Goal: Task Accomplishment & Management: Use online tool/utility

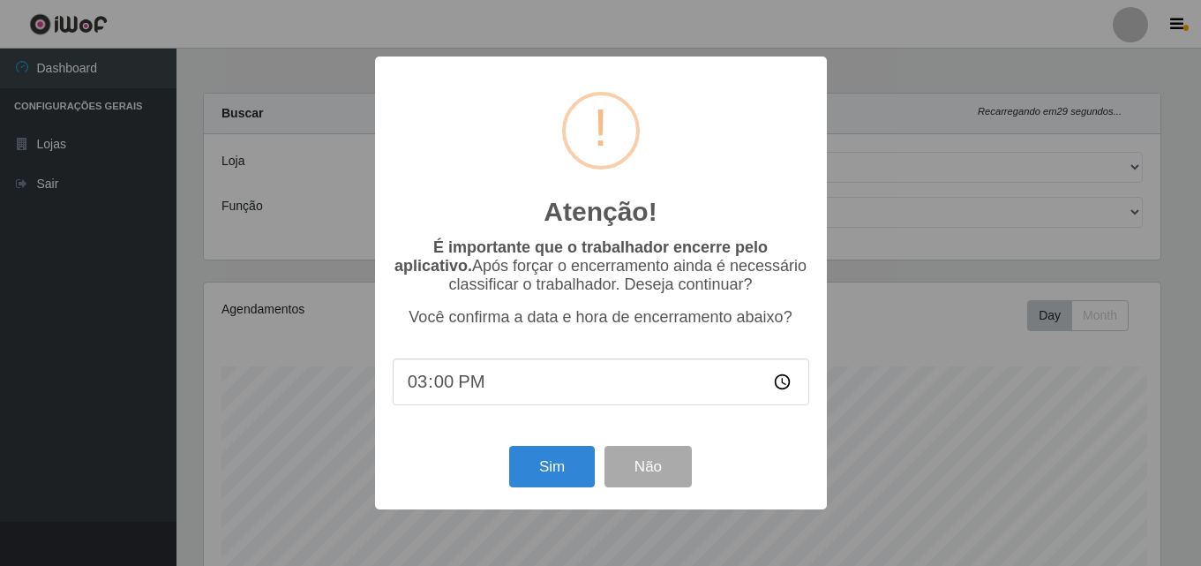
select select "215"
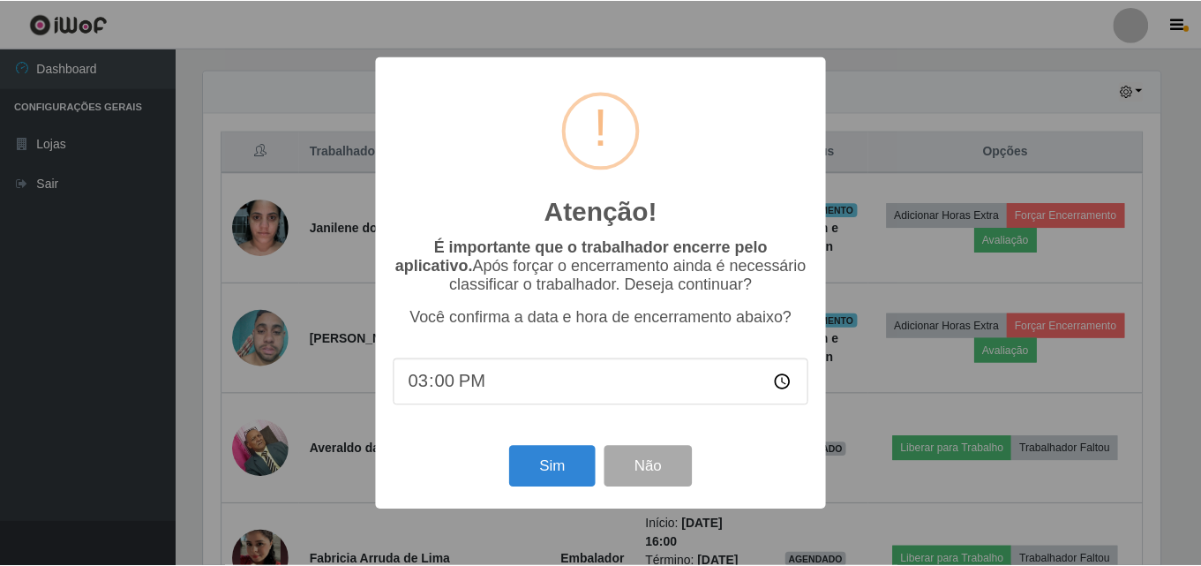
scroll to position [366, 961]
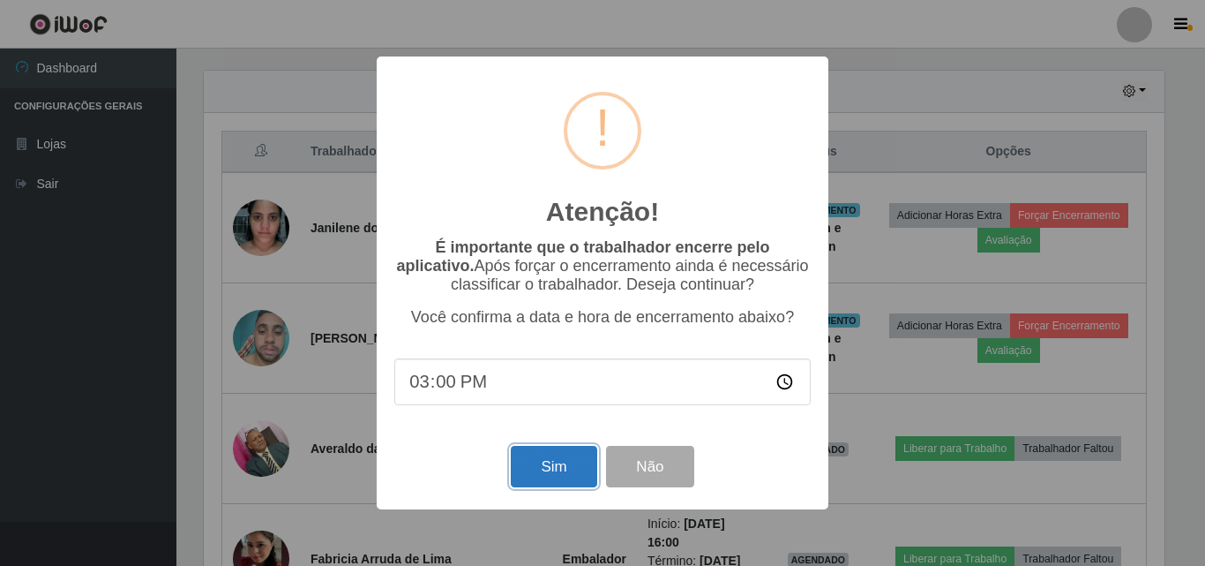
click at [559, 478] on button "Sim" at bounding box center [554, 466] width 86 height 41
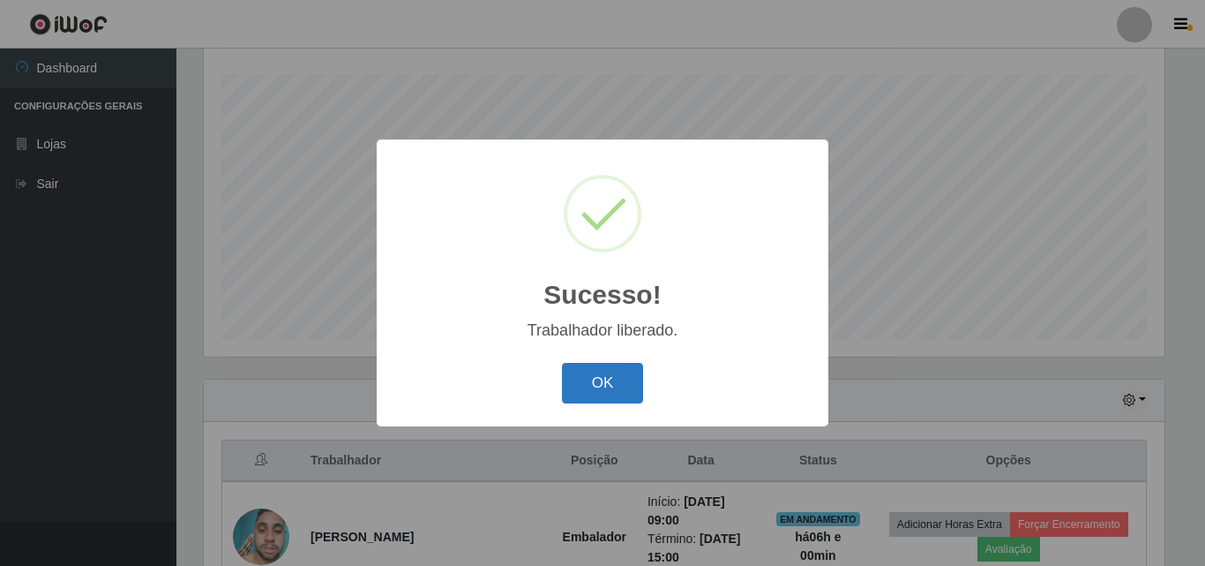
click at [561, 394] on div "OK Cancel" at bounding box center [602, 382] width 417 height 50
click at [593, 391] on button "OK" at bounding box center [603, 383] width 82 height 41
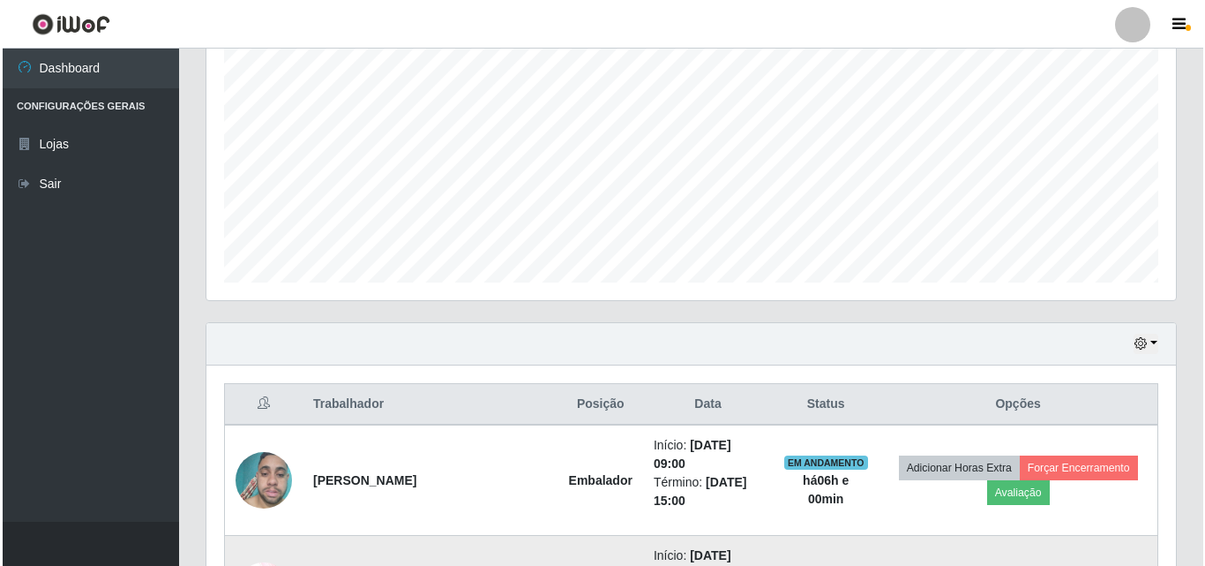
scroll to position [557, 0]
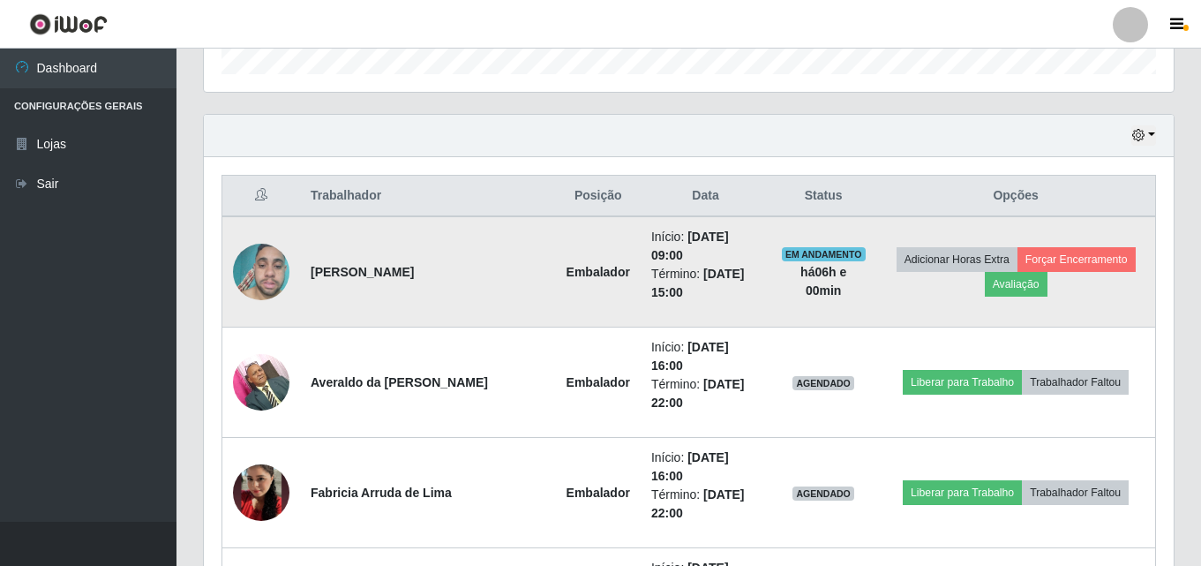
click at [1073, 272] on td "Adicionar Horas Extra Forçar Encerramento Avaliação" at bounding box center [1015, 271] width 279 height 111
click at [1073, 264] on button "Forçar Encerramento" at bounding box center [1077, 259] width 118 height 25
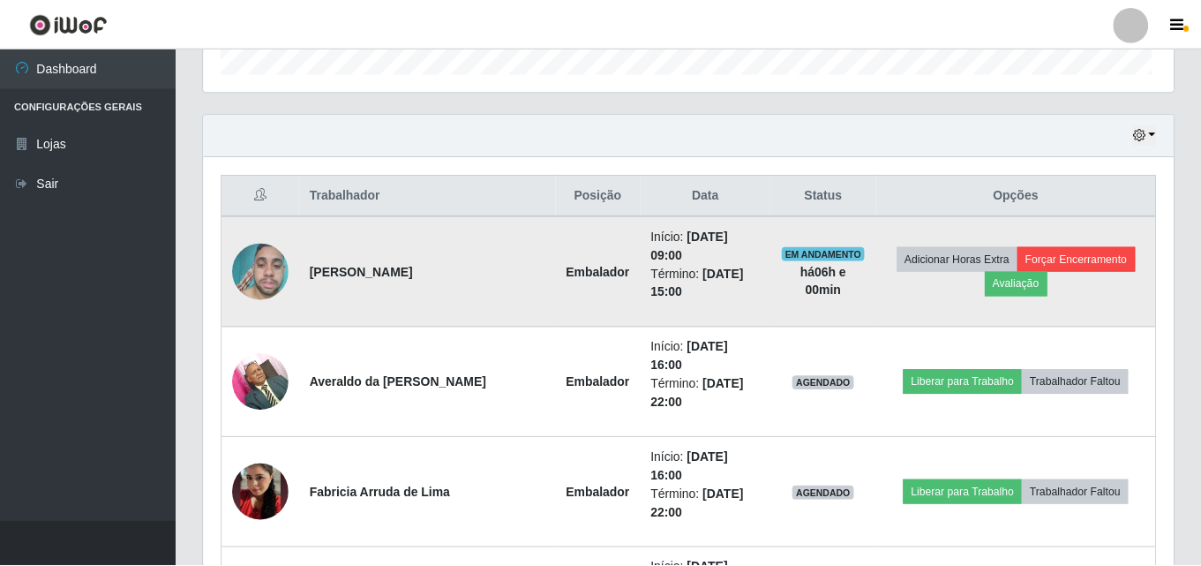
scroll to position [366, 961]
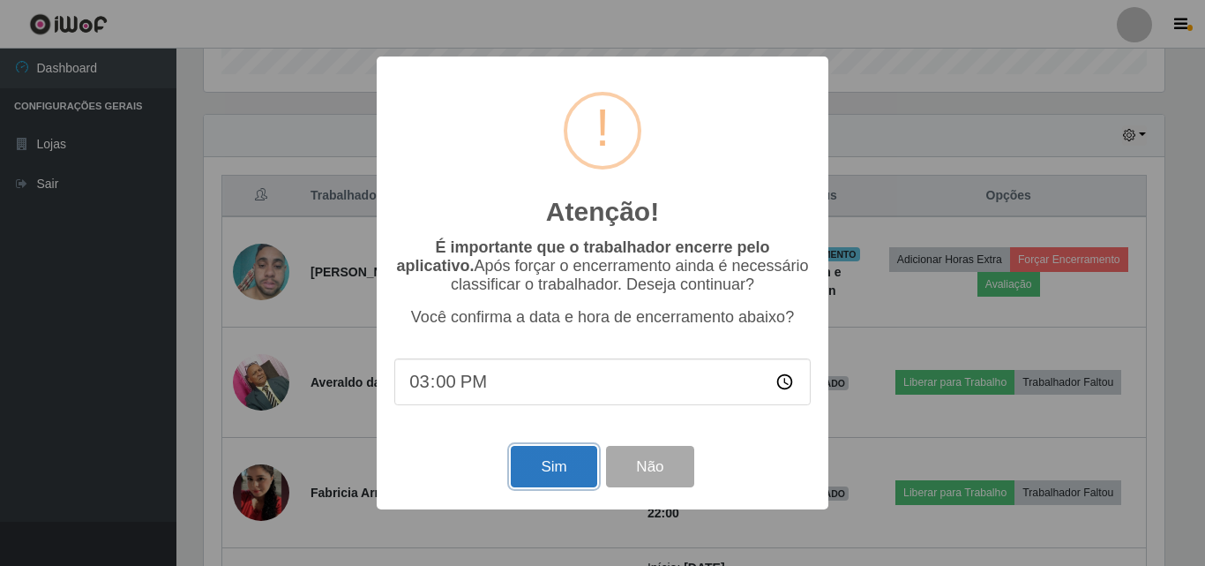
click at [553, 465] on button "Sim" at bounding box center [554, 466] width 86 height 41
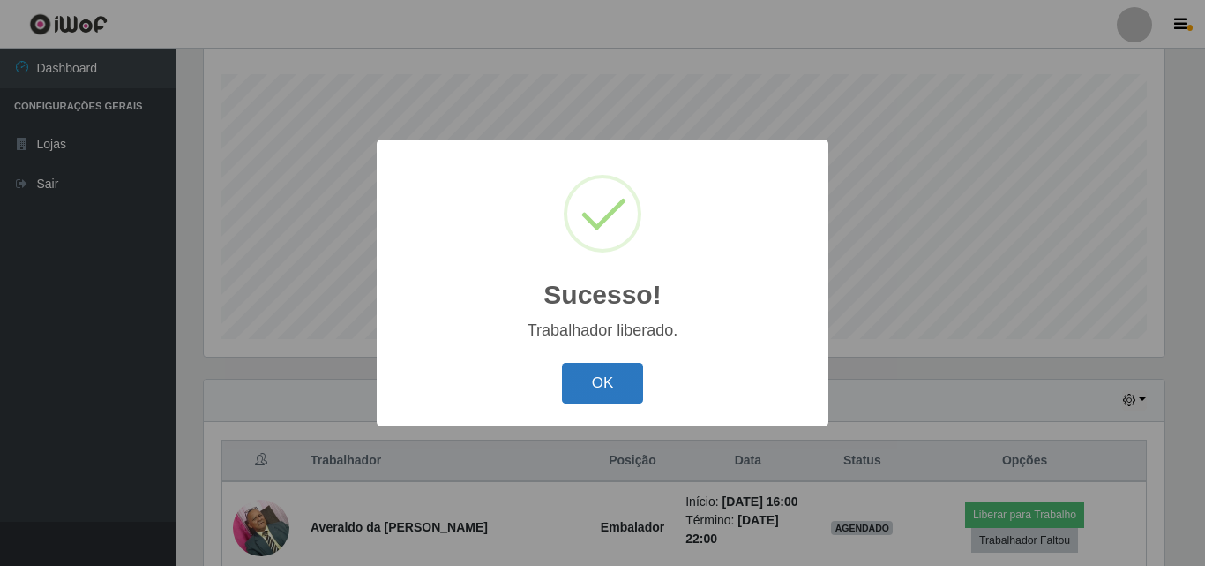
click at [612, 379] on button "OK" at bounding box center [603, 383] width 82 height 41
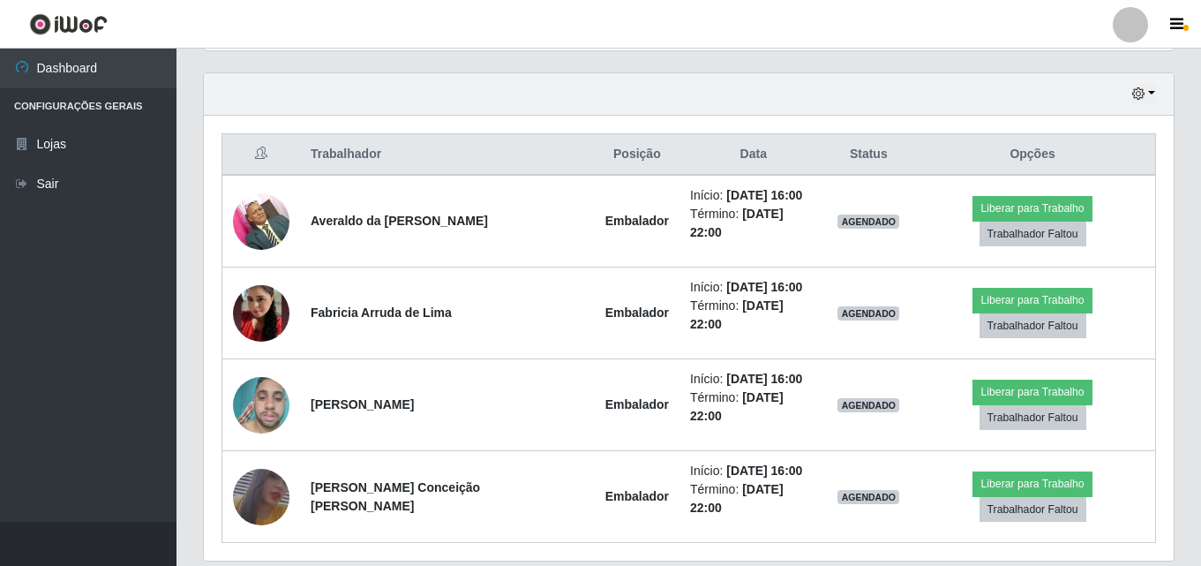
scroll to position [606, 0]
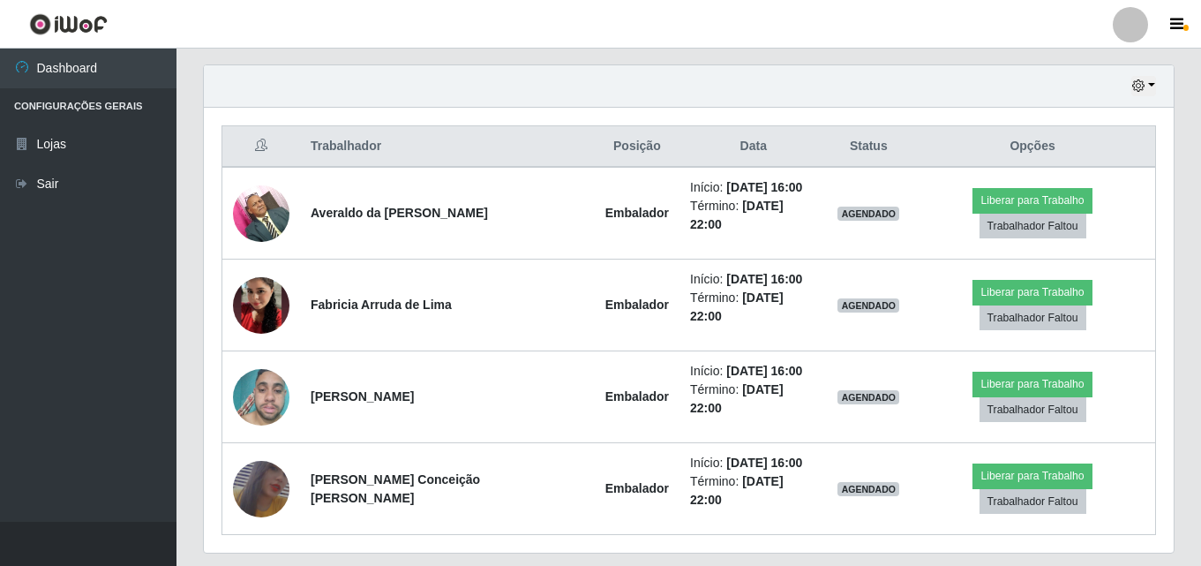
click at [98, 307] on ul "Dashboard Configurações Gerais Lojas Sair" at bounding box center [88, 285] width 176 height 473
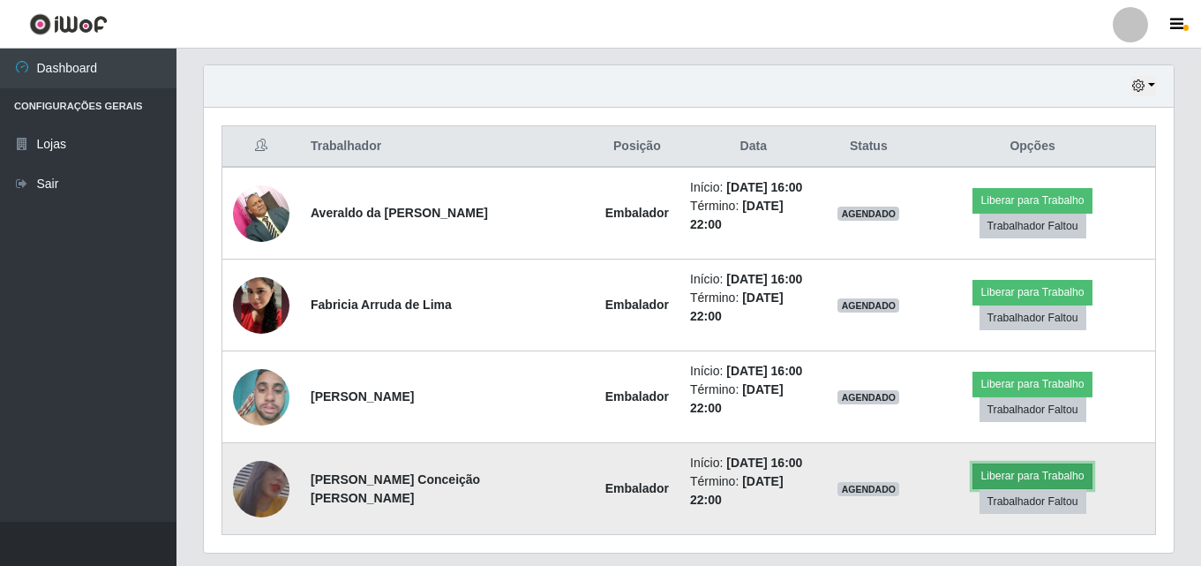
click at [978, 463] on button "Liberar para Trabalho" at bounding box center [1032, 475] width 119 height 25
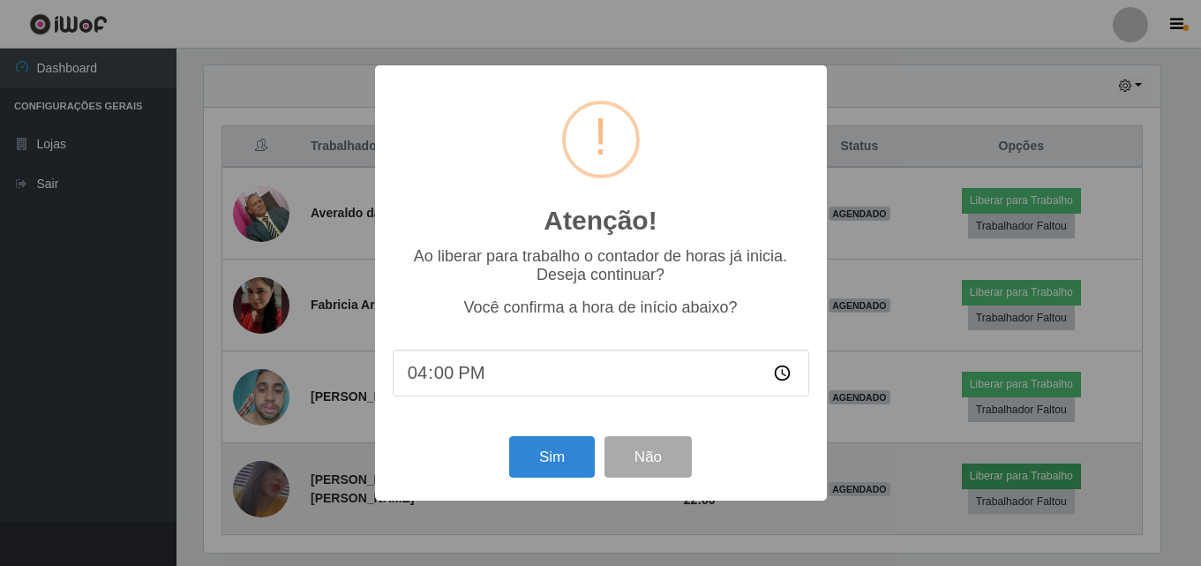
scroll to position [366, 961]
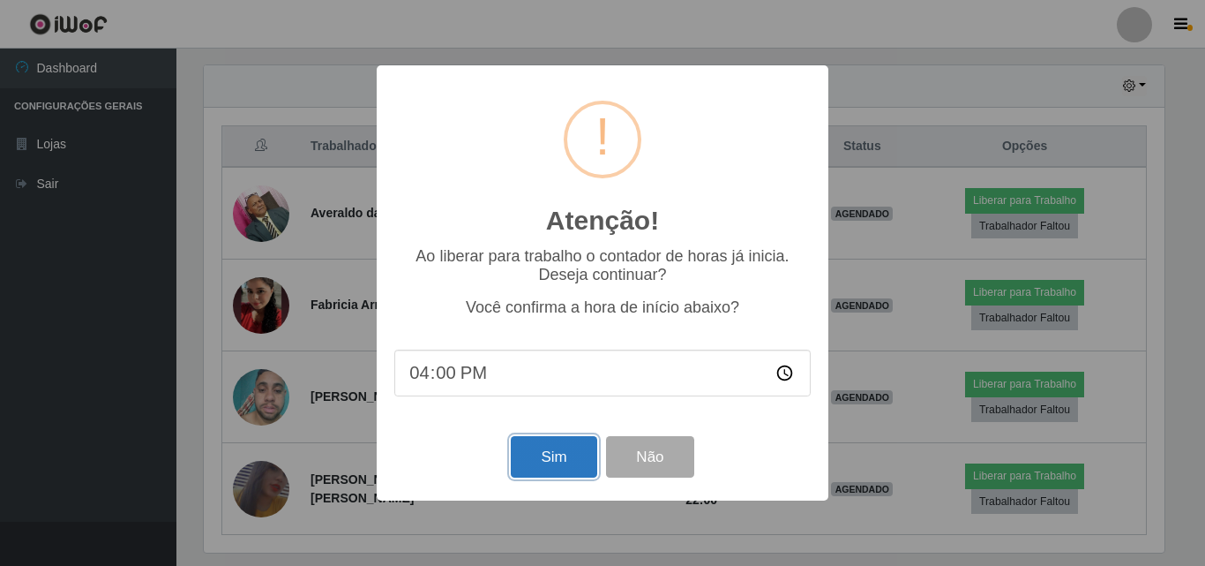
click at [556, 456] on button "Sim" at bounding box center [554, 456] width 86 height 41
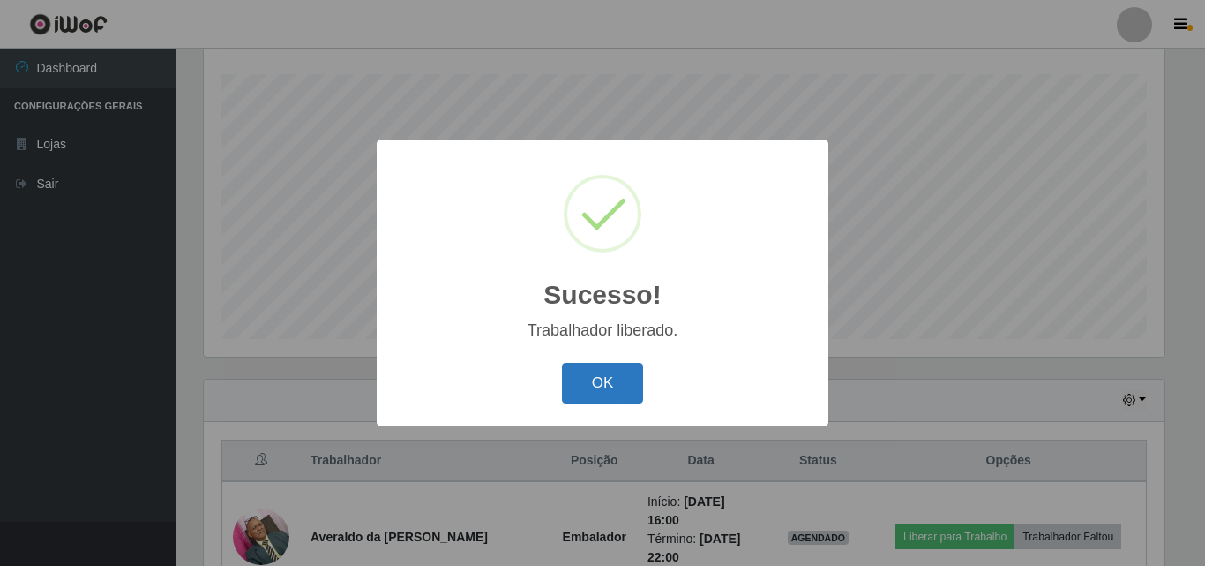
click at [602, 378] on button "OK" at bounding box center [603, 383] width 82 height 41
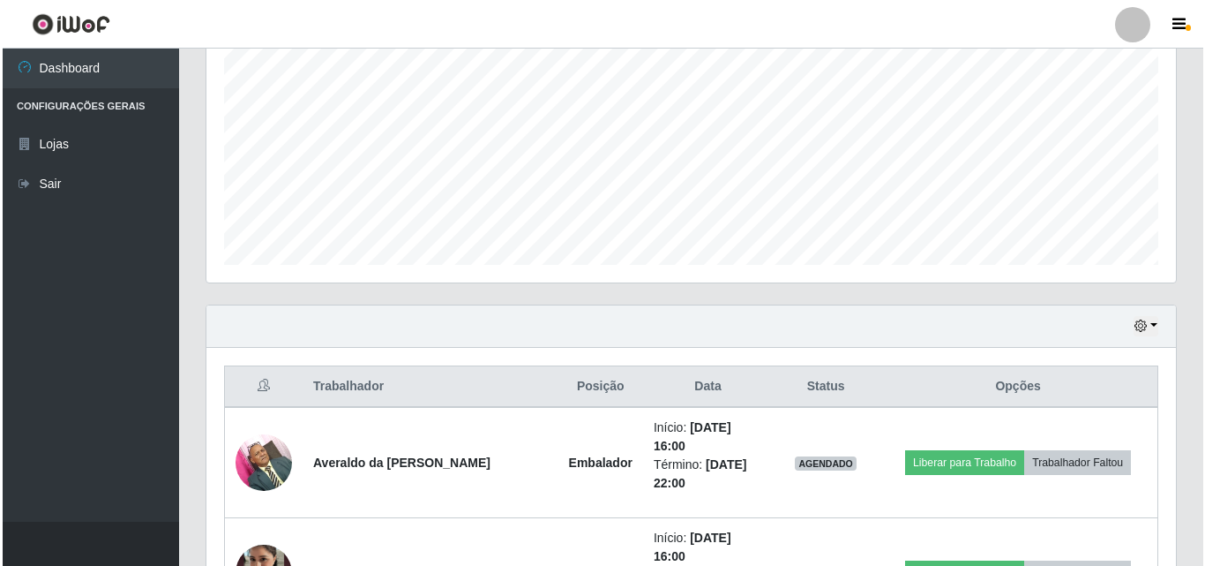
scroll to position [557, 0]
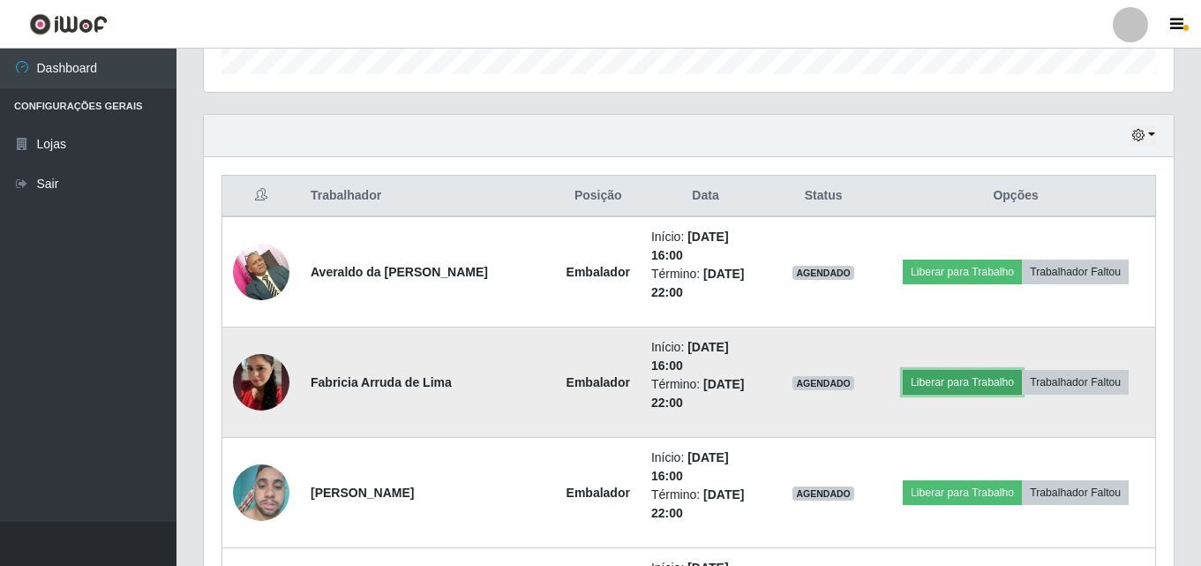
click at [968, 379] on button "Liberar para Trabalho" at bounding box center [962, 382] width 119 height 25
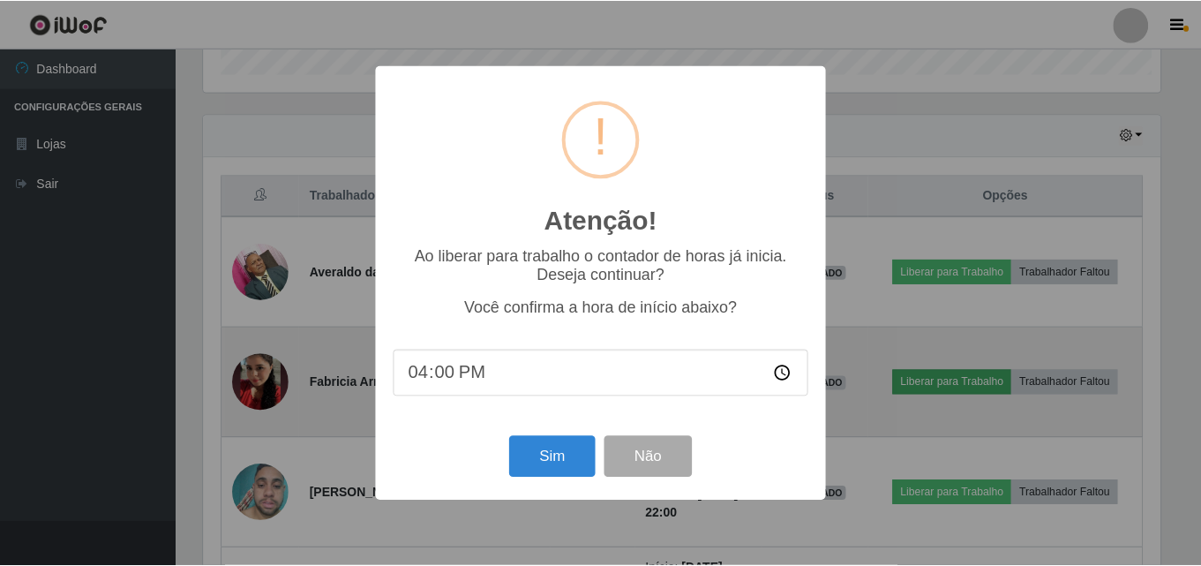
scroll to position [366, 961]
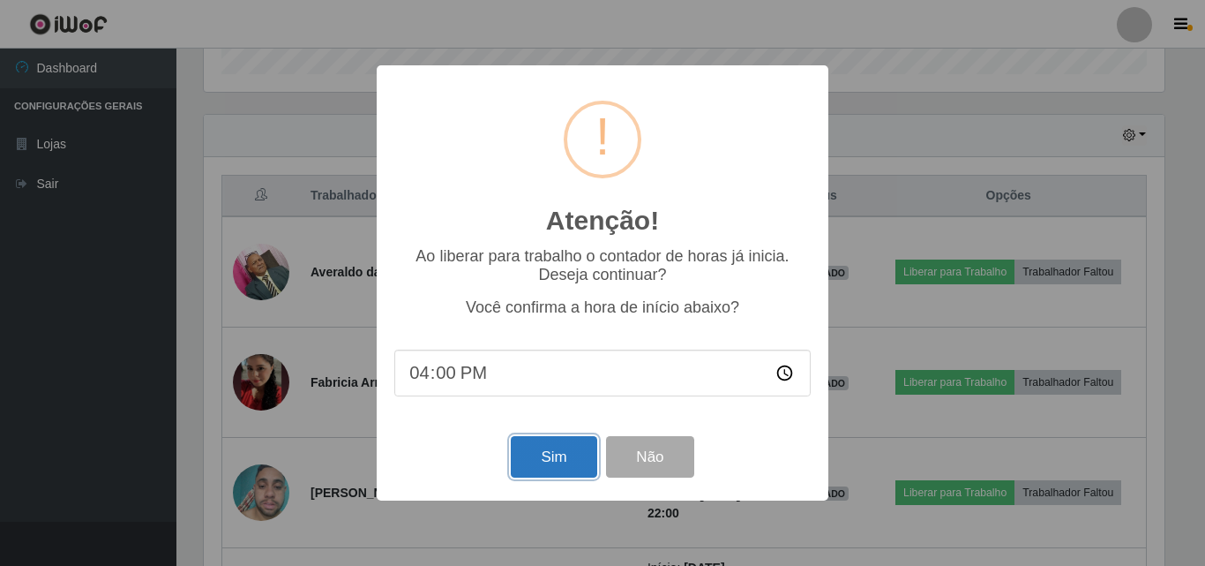
click at [554, 462] on button "Sim" at bounding box center [554, 456] width 86 height 41
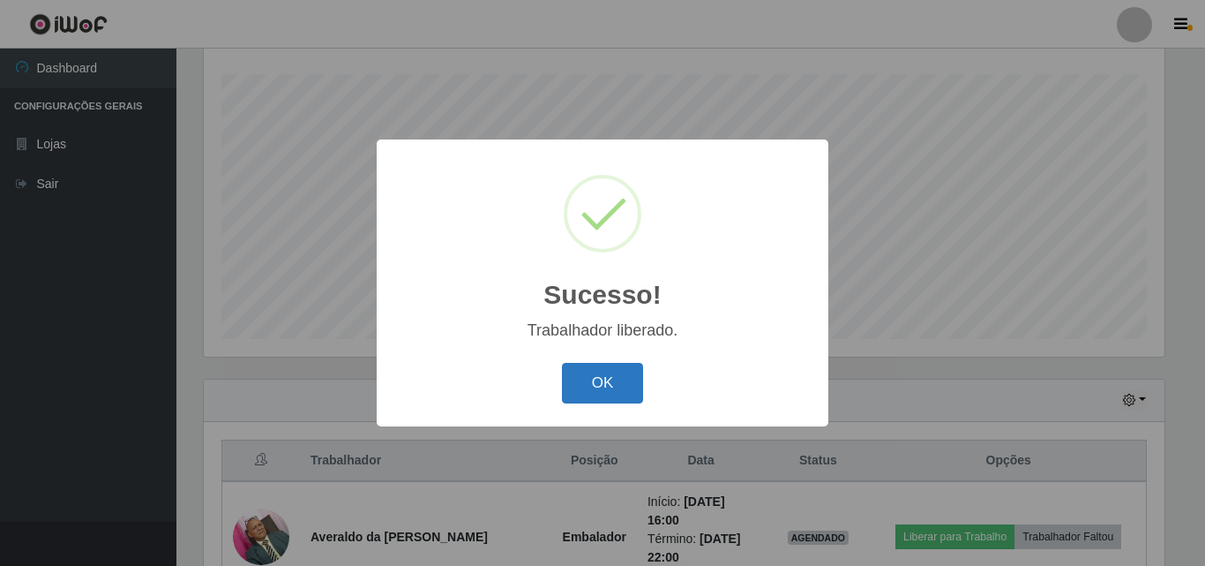
click at [622, 401] on button "OK" at bounding box center [603, 383] width 82 height 41
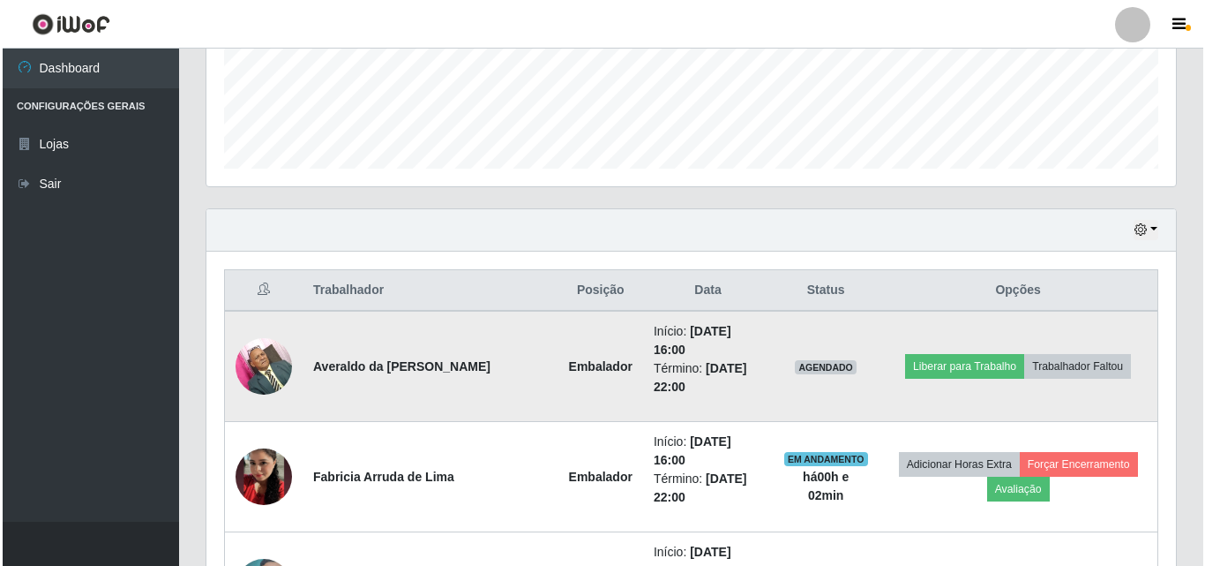
scroll to position [469, 0]
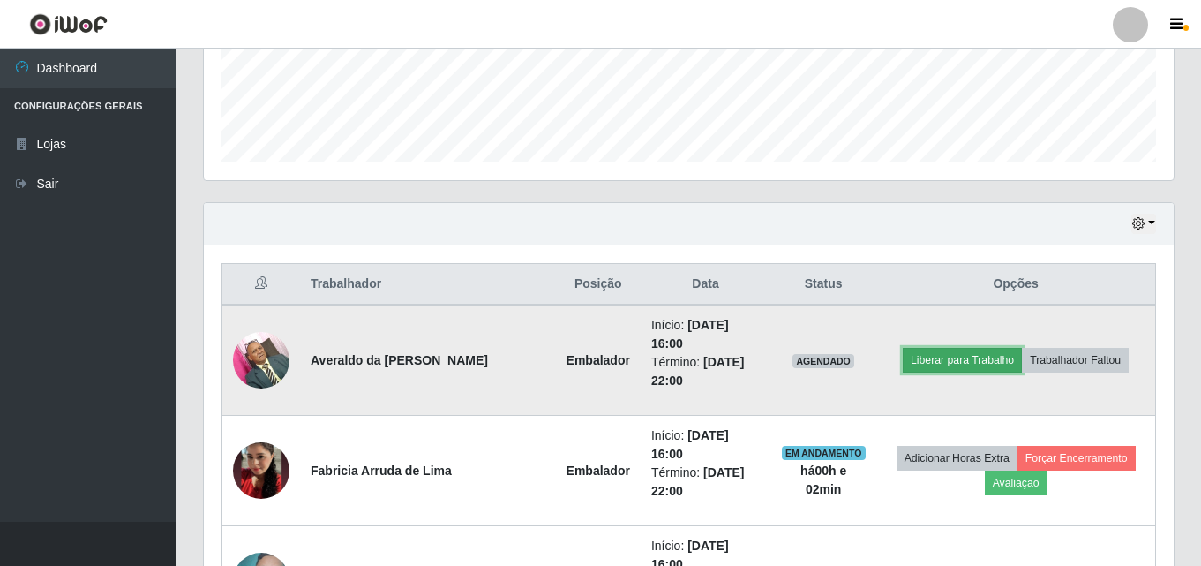
click at [947, 366] on button "Liberar para Trabalho" at bounding box center [962, 360] width 119 height 25
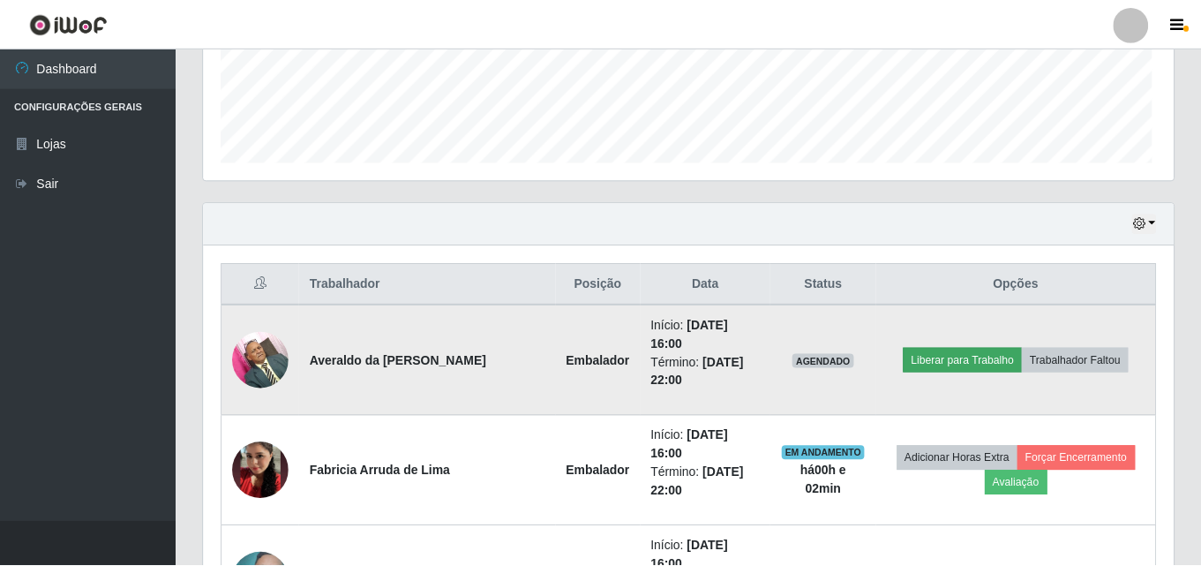
scroll to position [366, 961]
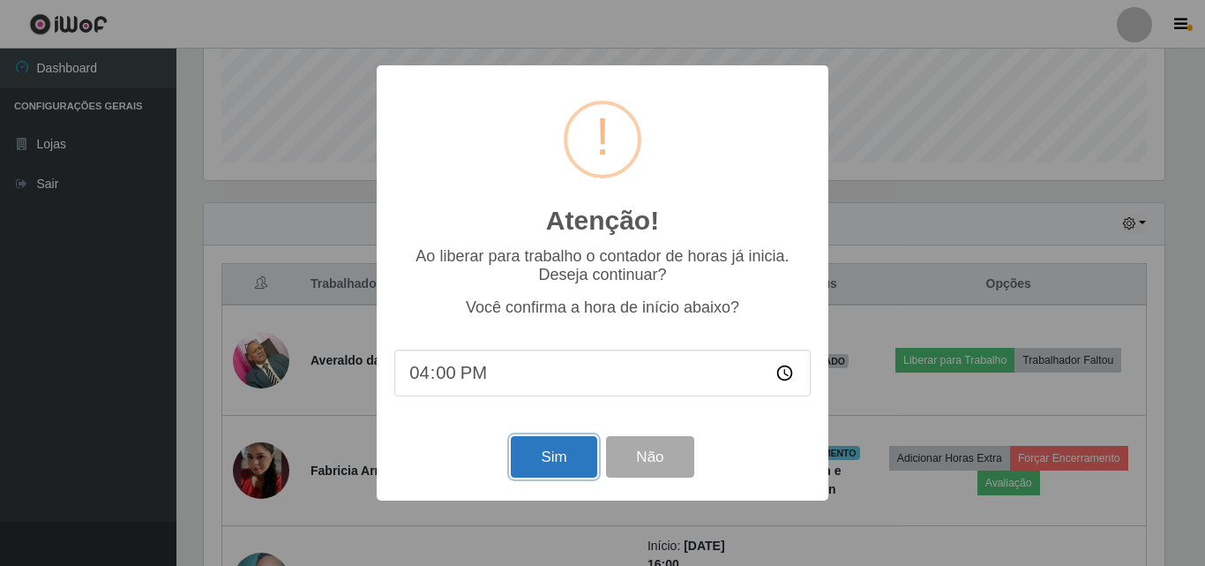
click at [567, 468] on button "Sim" at bounding box center [554, 456] width 86 height 41
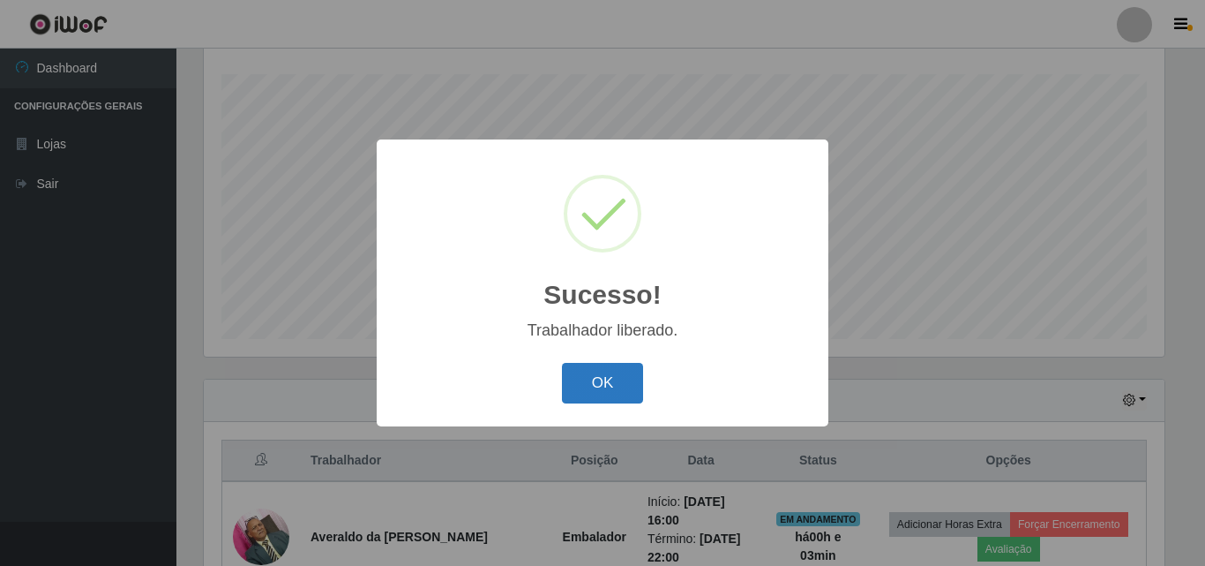
click at [593, 392] on button "OK" at bounding box center [603, 383] width 82 height 41
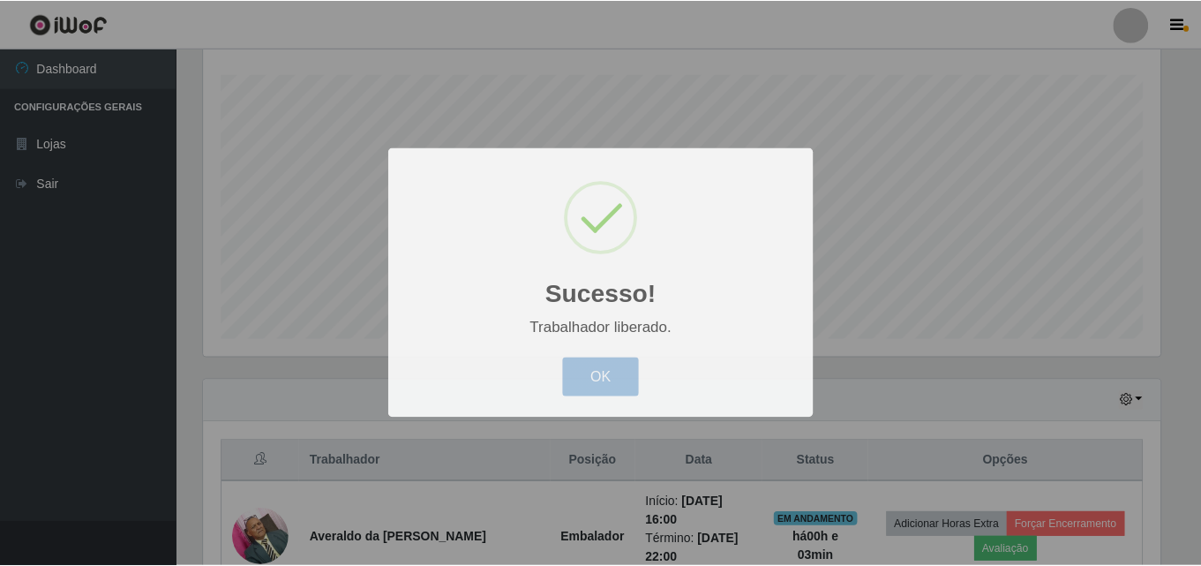
scroll to position [366, 970]
